Goal: Task Accomplishment & Management: Complete application form

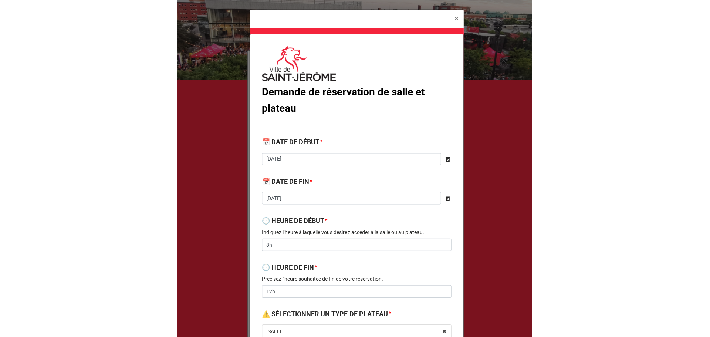
scroll to position [198, 0]
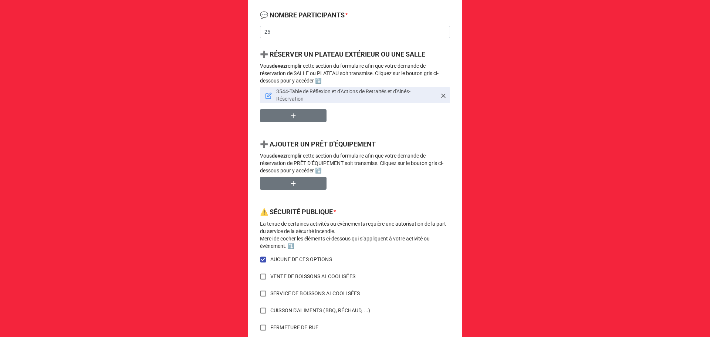
scroll to position [395, 0]
